Goal: Communication & Community: Share content

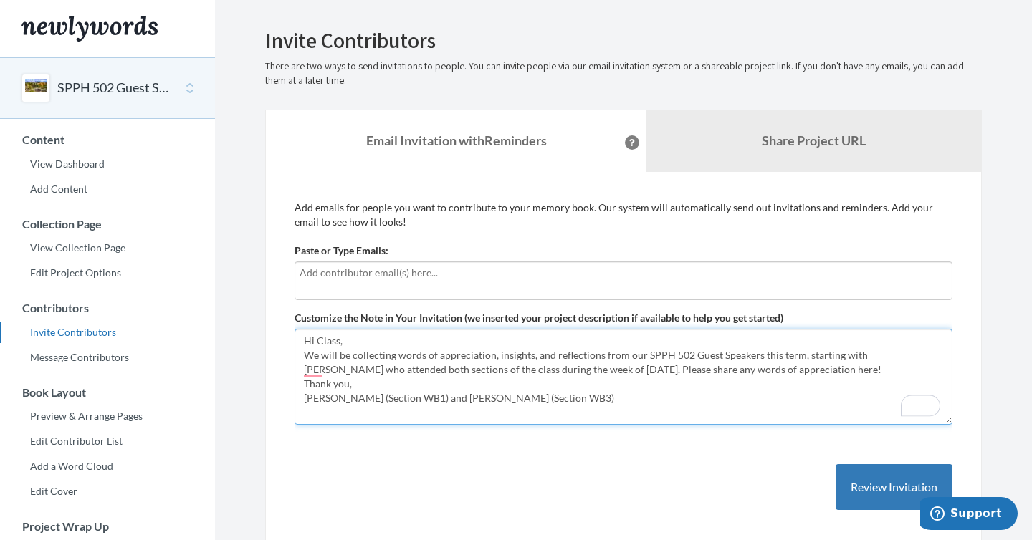
drag, startPoint x: 436, startPoint y: 355, endPoint x: 789, endPoint y: 355, distance: 352.6
click at [789, 355] on textarea "Hi Class, We will be collecting words of appreciation, insights, and reflection…" at bounding box center [624, 377] width 658 height 96
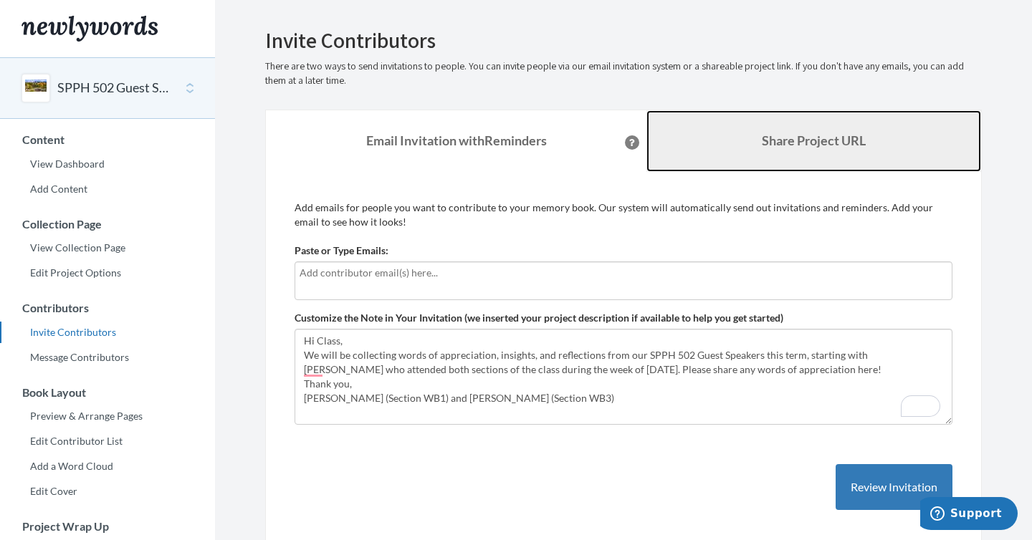
click at [811, 132] on link "Share Project URL" at bounding box center [813, 141] width 335 height 62
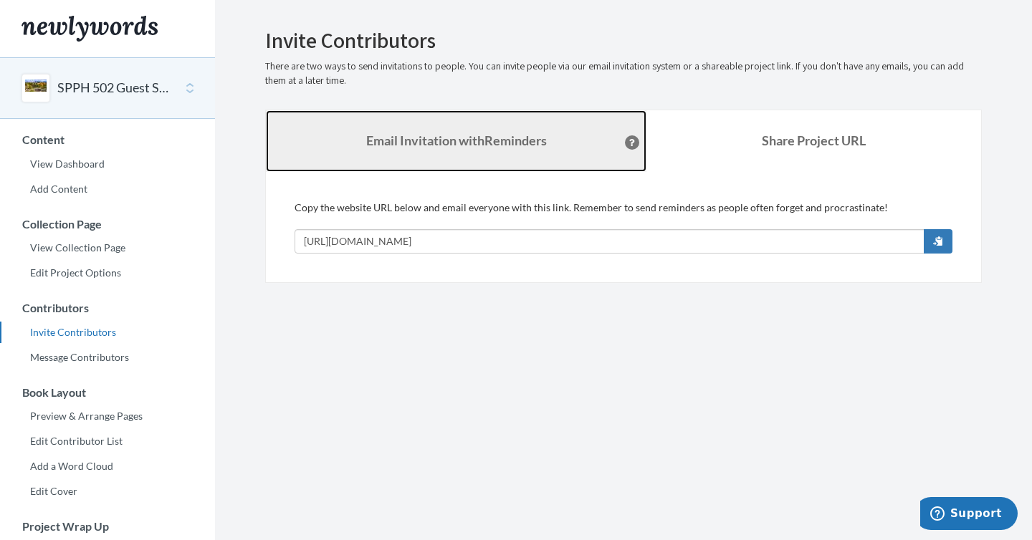
click at [479, 138] on strong "Email Invitation with Reminders" at bounding box center [456, 141] width 181 height 16
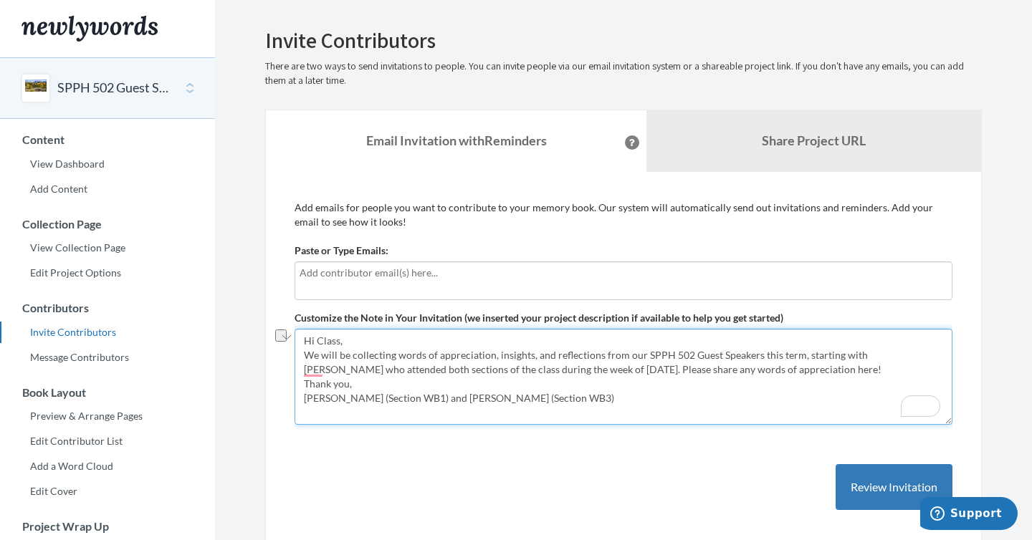
drag, startPoint x: 436, startPoint y: 354, endPoint x: 598, endPoint y: 355, distance: 161.2
click at [598, 355] on textarea "Hi Class, We will be collecting words of appreciation, insights, and reflection…" at bounding box center [624, 377] width 658 height 96
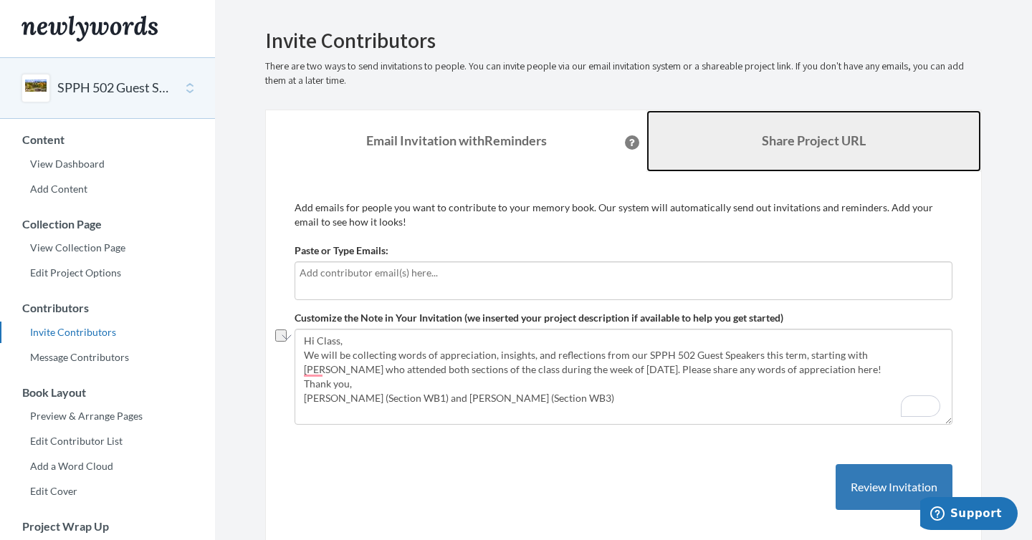
click at [773, 144] on b "Share Project URL" at bounding box center [814, 141] width 104 height 16
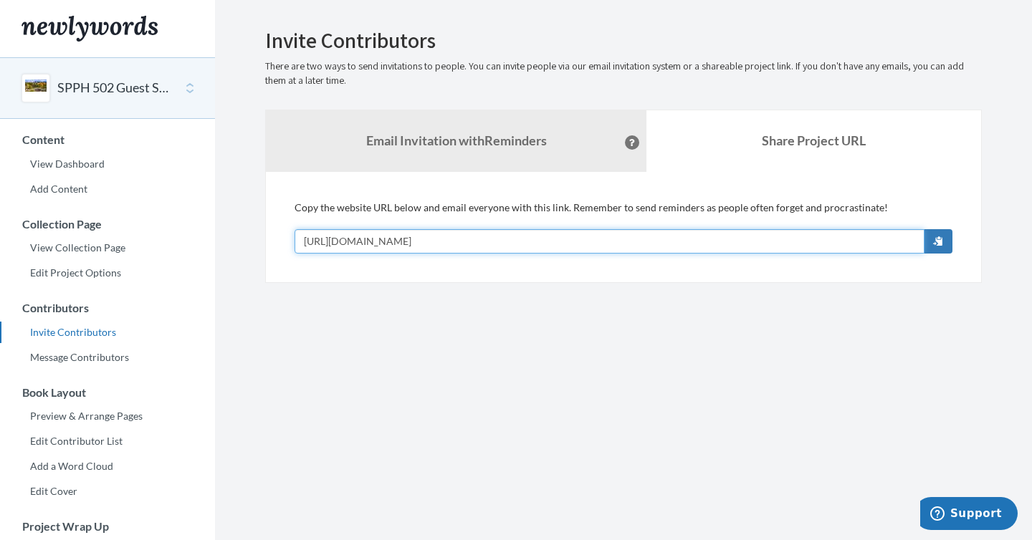
click at [563, 238] on input "[URL][DOMAIN_NAME]" at bounding box center [610, 241] width 630 height 24
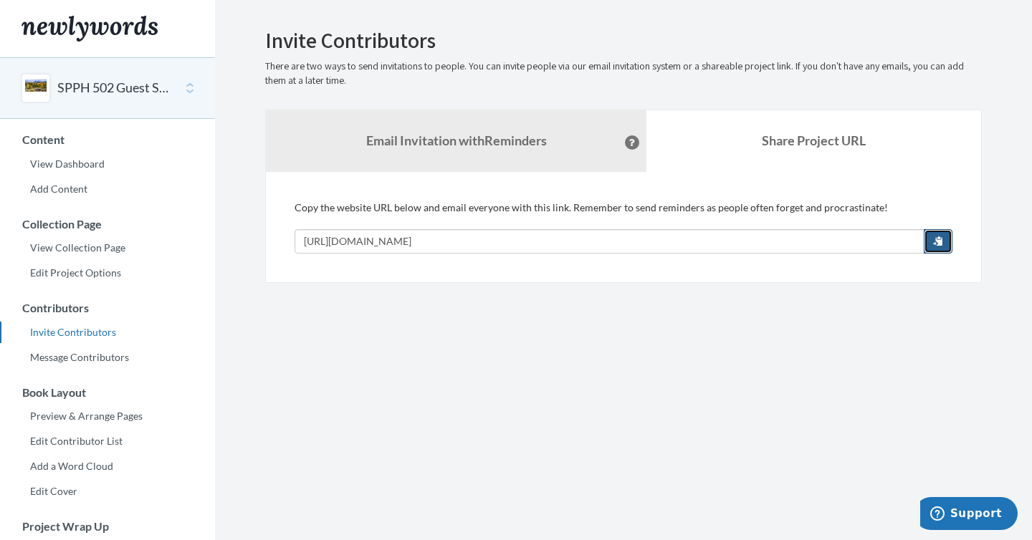
click at [937, 244] on span "button" at bounding box center [938, 241] width 10 height 10
drag, startPoint x: 301, startPoint y: 369, endPoint x: 300, endPoint y: 525, distance: 156.2
click at [301, 401] on section "Emails have been sent! Invite Contributors There are two ways to send invitatio…" at bounding box center [623, 392] width 817 height 784
